Goal: Find specific page/section: Find specific page/section

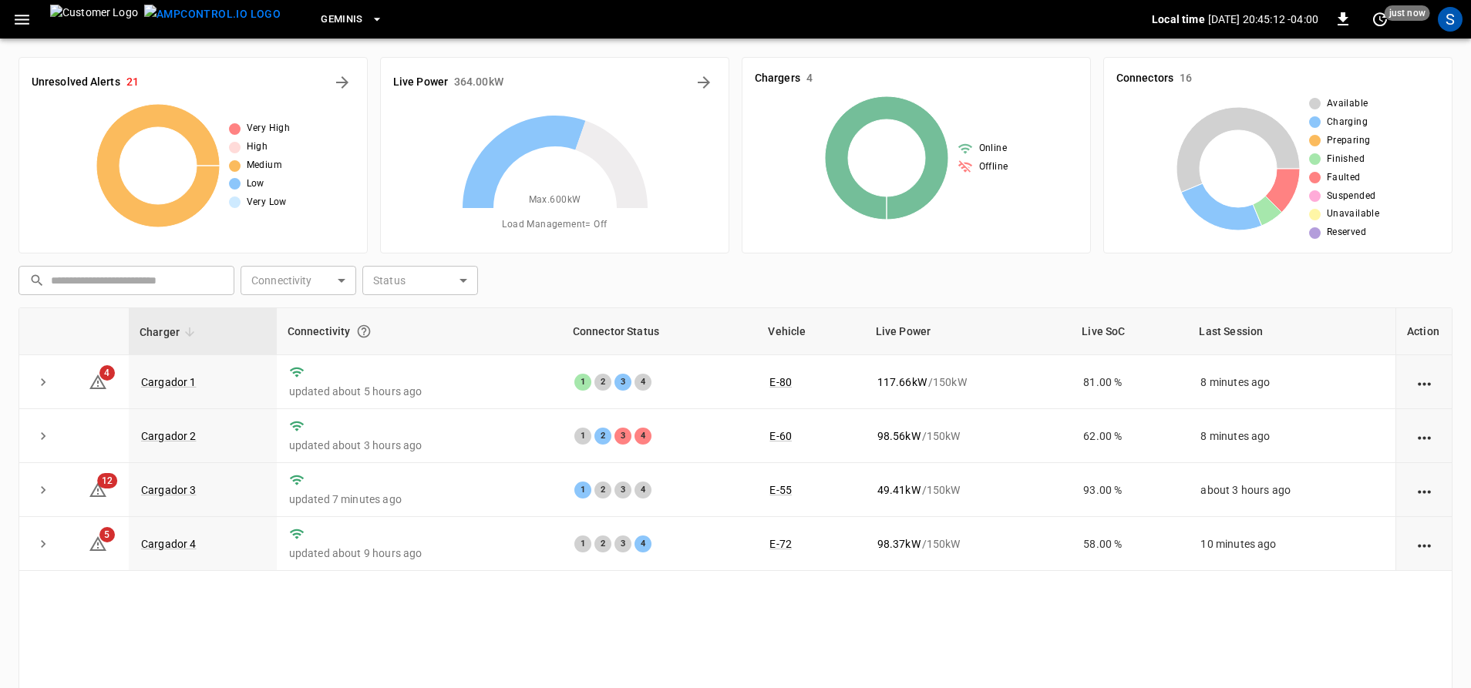
scroll to position [77, 0]
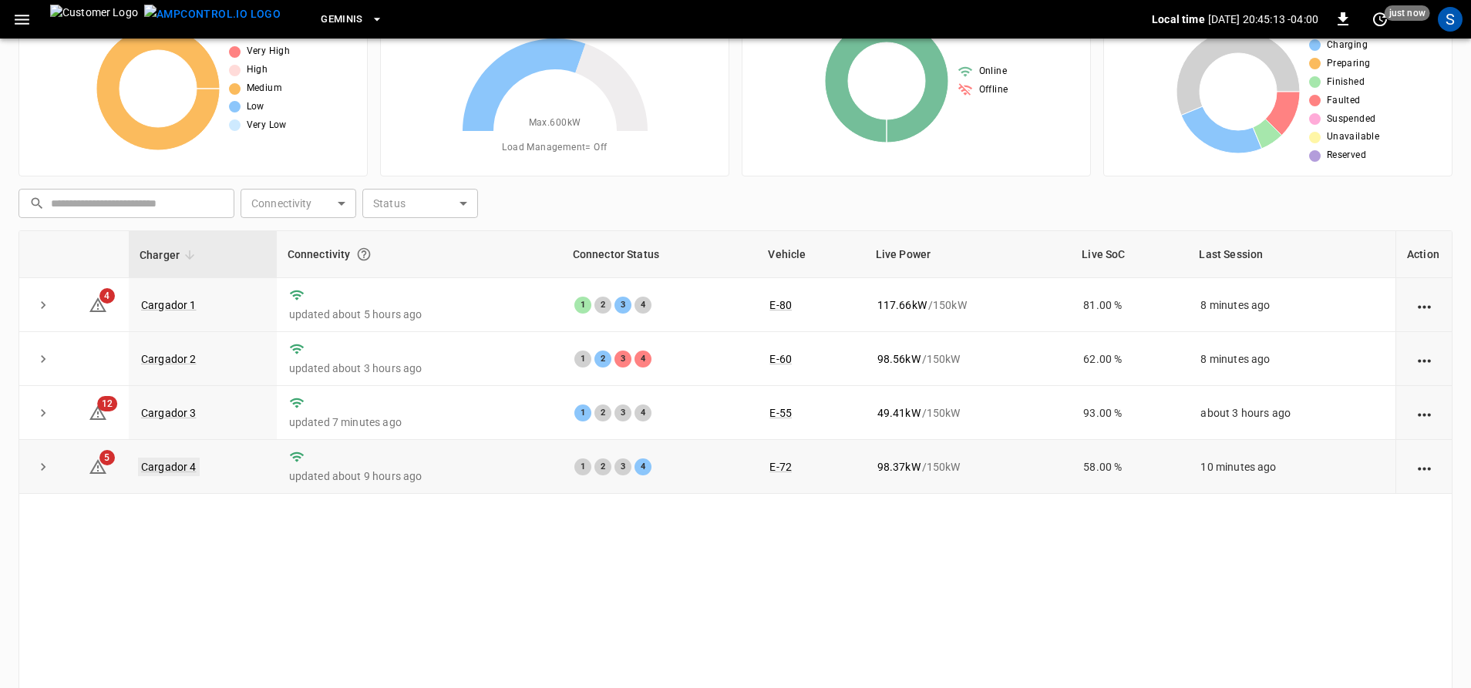
click at [148, 476] on link "Cargador 4" at bounding box center [169, 467] width 62 height 18
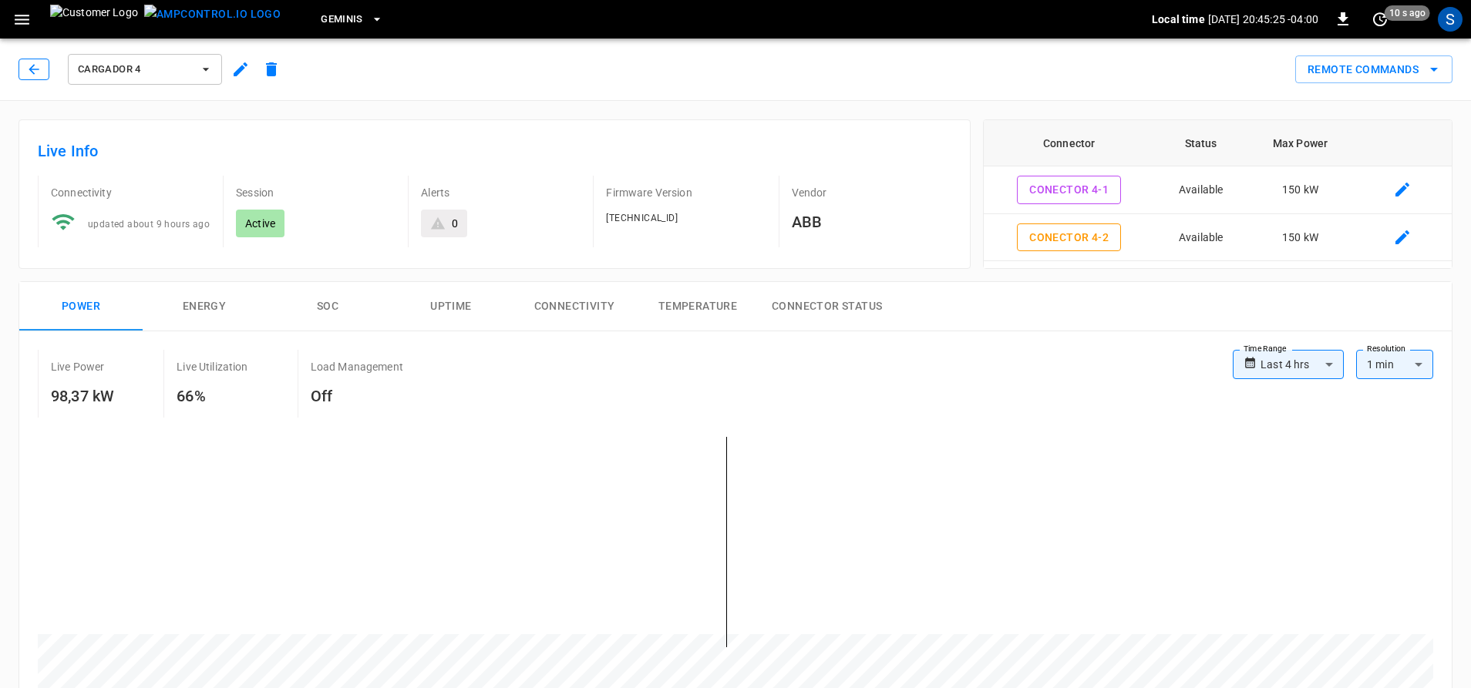
click at [29, 72] on icon "button" at bounding box center [33, 69] width 15 height 15
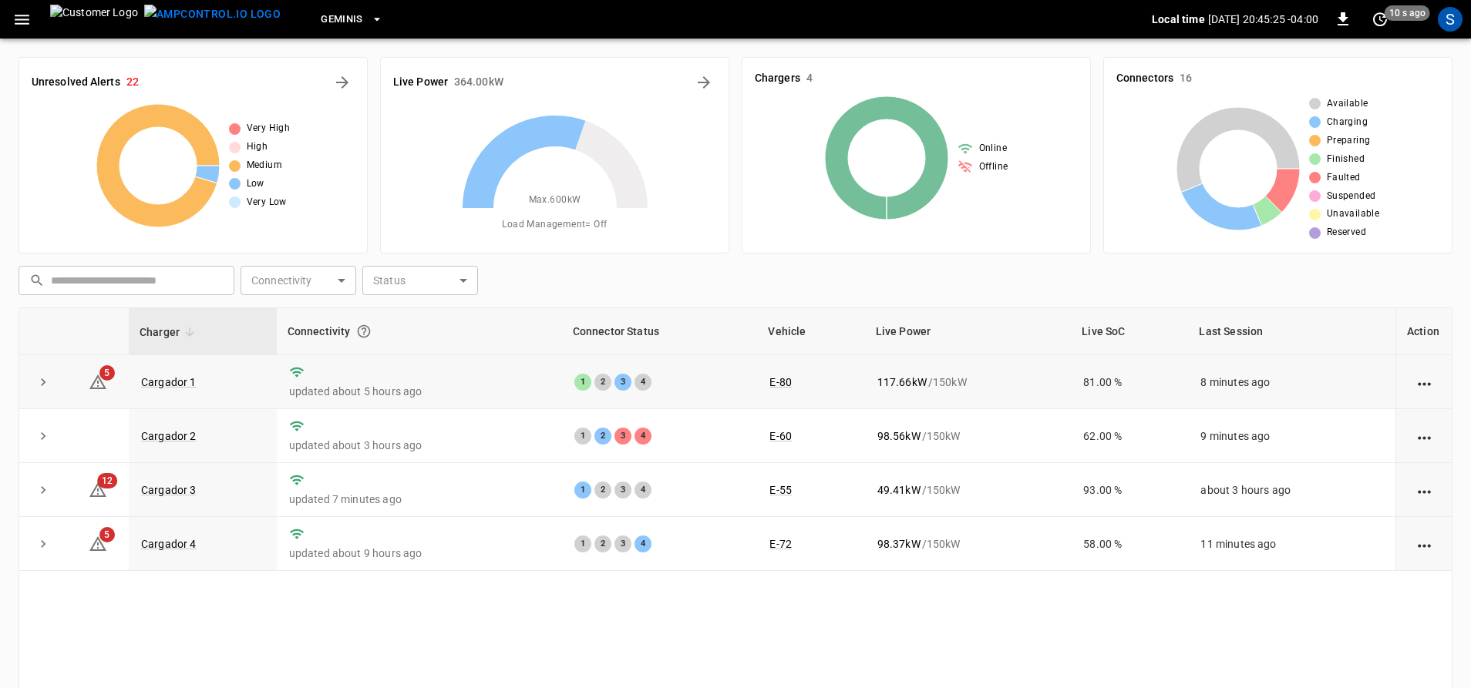
scroll to position [77, 0]
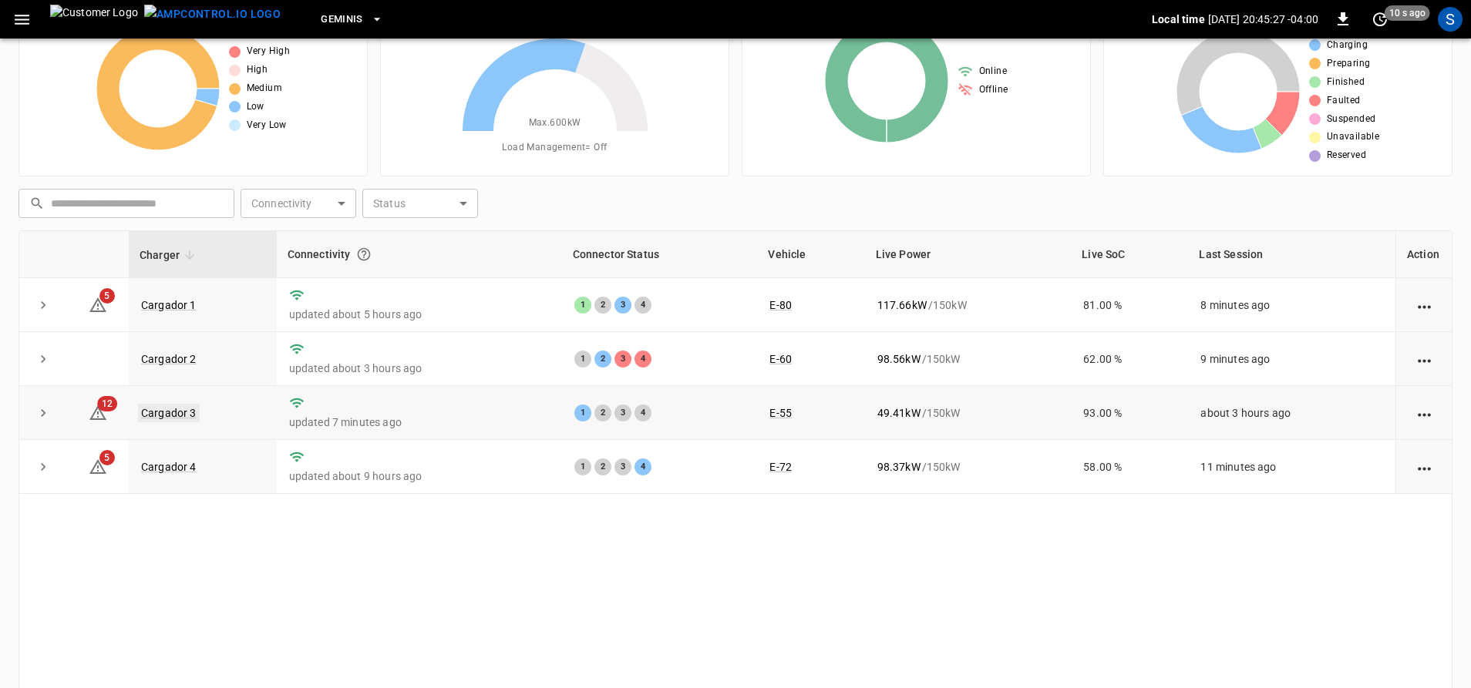
click at [185, 413] on link "Cargador 3" at bounding box center [169, 413] width 62 height 18
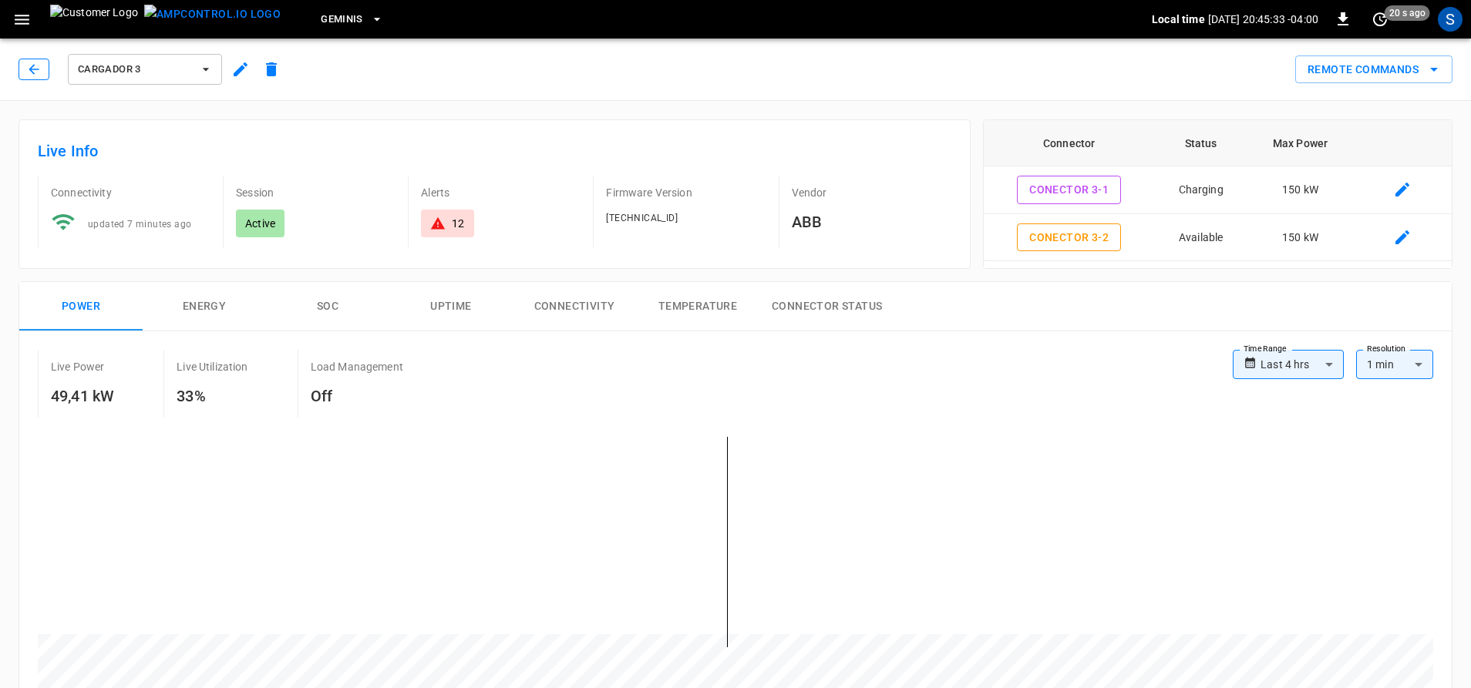
click at [29, 68] on icon "button" at bounding box center [33, 69] width 15 height 15
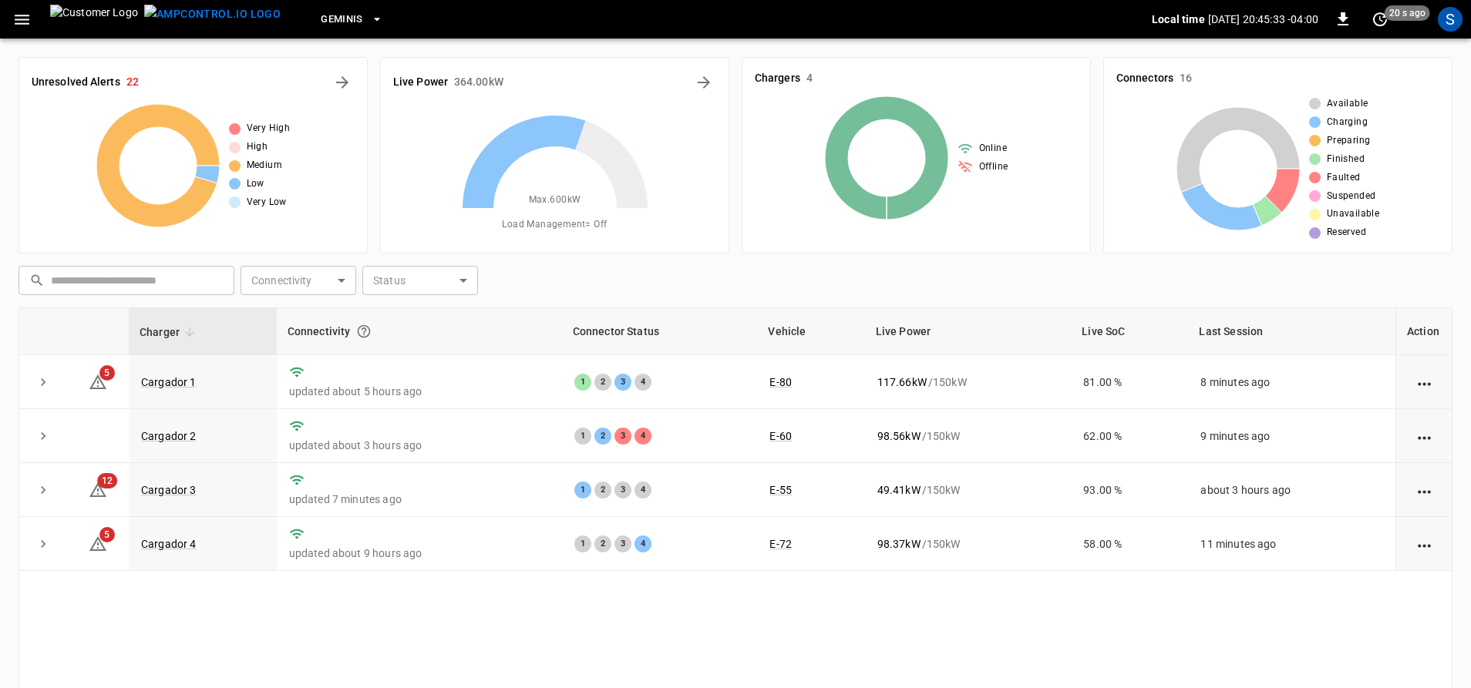
scroll to position [77, 0]
